Goal: Information Seeking & Learning: Learn about a topic

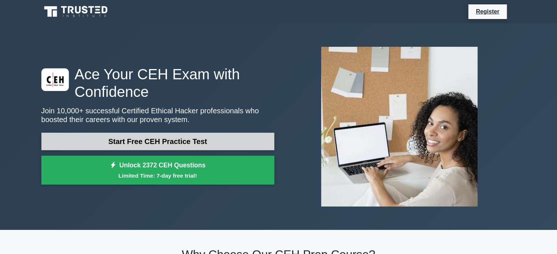
click at [189, 136] on link "Start Free CEH Practice Test" at bounding box center [157, 142] width 233 height 18
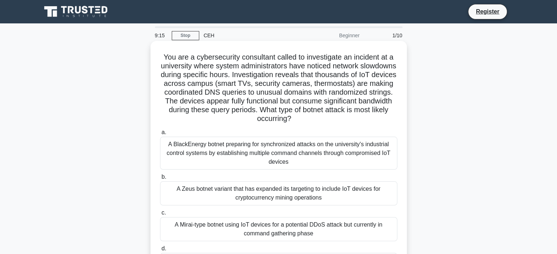
click at [242, 154] on div "A BlackEnergy botnet preparing for synchronized attacks on the university's ind…" at bounding box center [278, 153] width 237 height 33
click at [160, 135] on input "a. A BlackEnergy botnet preparing for synchronized attacks on the university's …" at bounding box center [160, 132] width 0 height 5
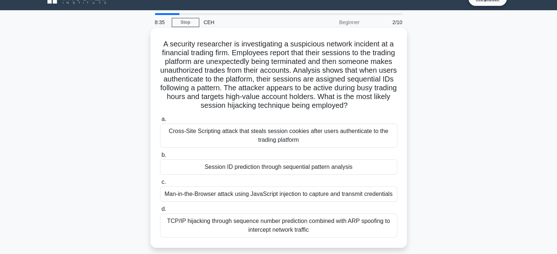
scroll to position [37, 0]
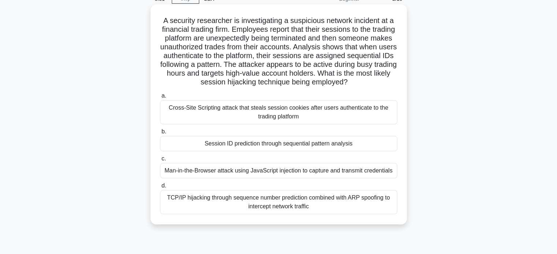
click at [249, 174] on div "Man-in-the-Browser attack using JavaScript injection to capture and transmit cr…" at bounding box center [278, 170] width 237 height 15
click at [160, 161] on input "c. Man-in-the-Browser attack using JavaScript injection to capture and transmit…" at bounding box center [160, 159] width 0 height 5
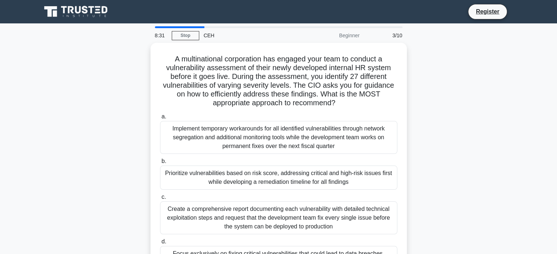
scroll to position [0, 0]
click at [183, 38] on link "Stop" at bounding box center [185, 35] width 27 height 9
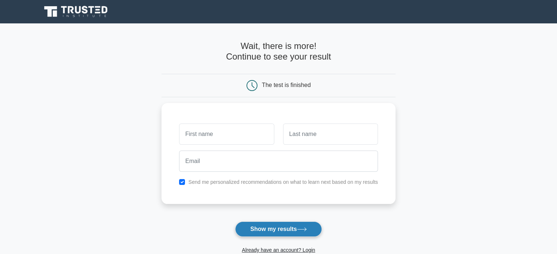
click at [283, 234] on button "Show my results" at bounding box center [278, 229] width 86 height 15
type input "dsfdf"
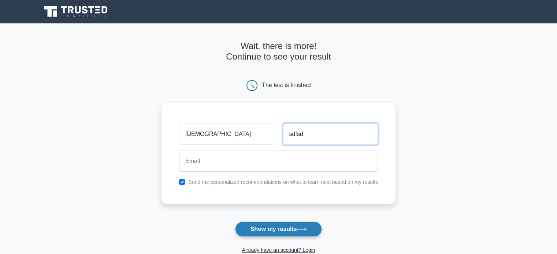
type input "sdfsd"
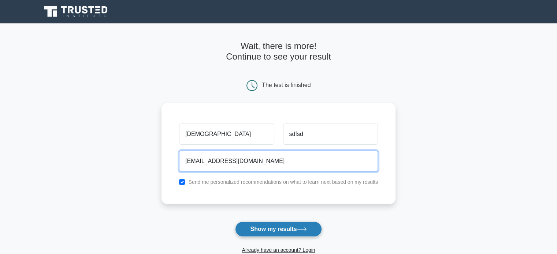
type input "sddfsdf@fsdfsd.com"
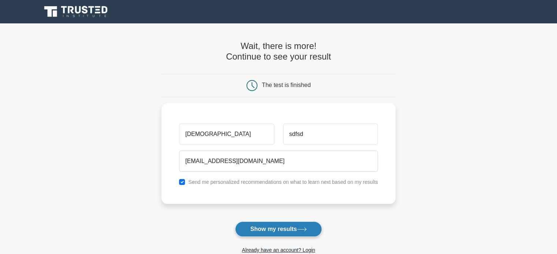
click at [235, 222] on button "Show my results" at bounding box center [278, 229] width 86 height 15
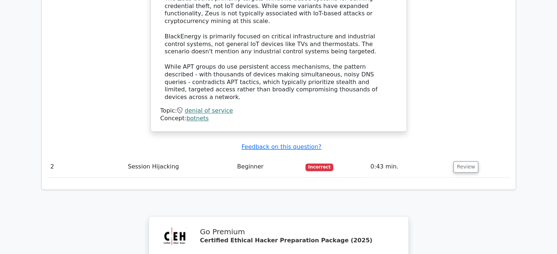
scroll to position [988, 0]
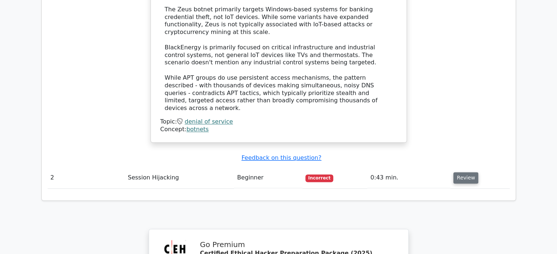
click at [463, 172] on button "Review" at bounding box center [465, 177] width 25 height 11
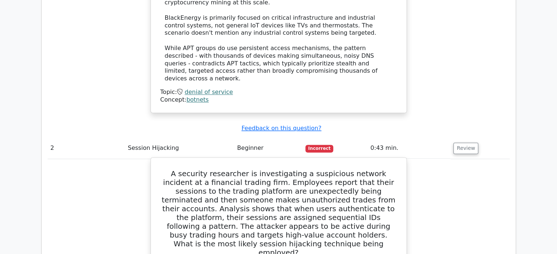
scroll to position [1171, 0]
